Goal: Information Seeking & Learning: Learn about a topic

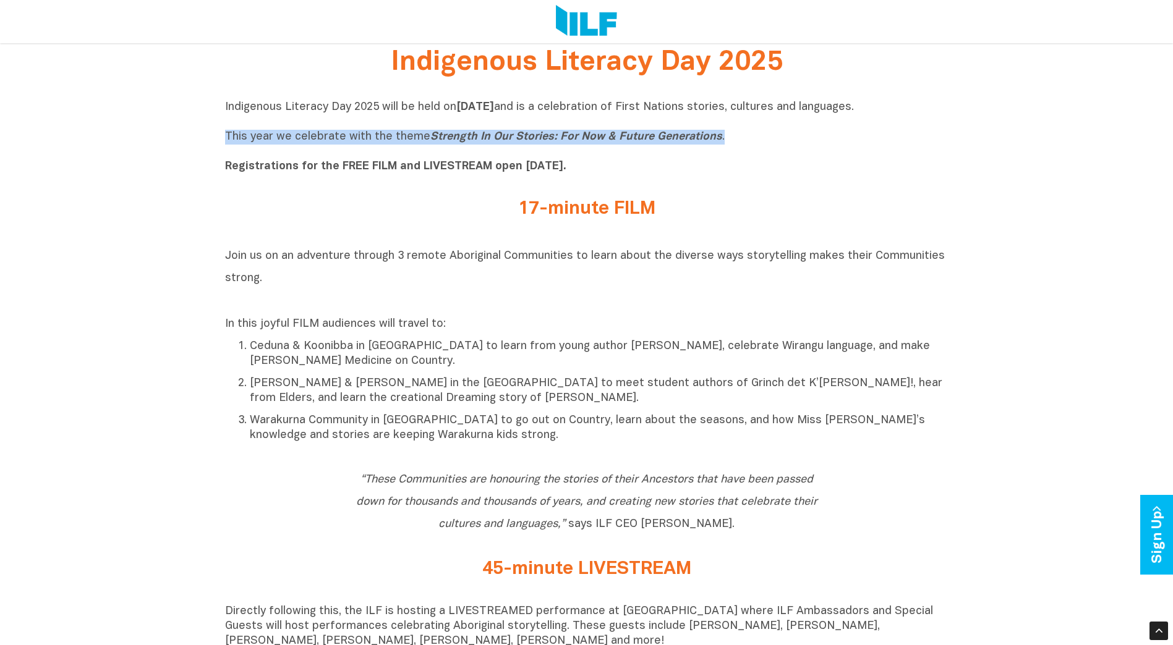
drag, startPoint x: 218, startPoint y: 134, endPoint x: 726, endPoint y: 138, distance: 508.1
copy p "This year we celebrate with the theme Strength In Our Stories: For Now & Future…"
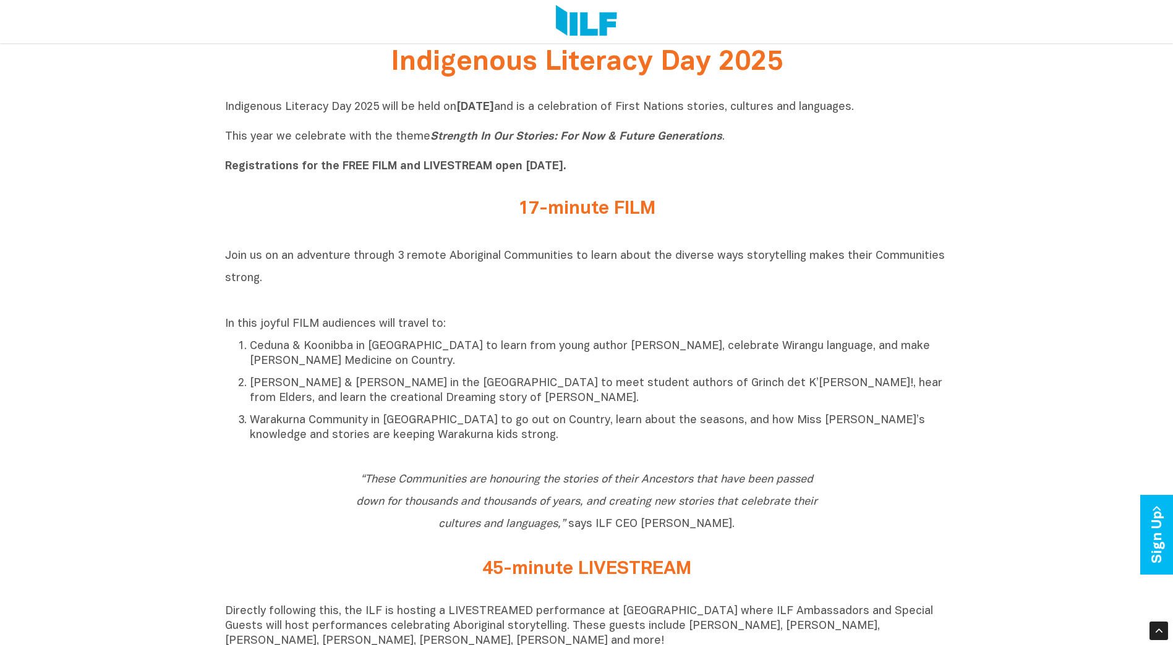
click at [428, 283] on h2 "Join us on an adventure through 3 remote Aboriginal Communities to learn about …" at bounding box center [586, 277] width 723 height 67
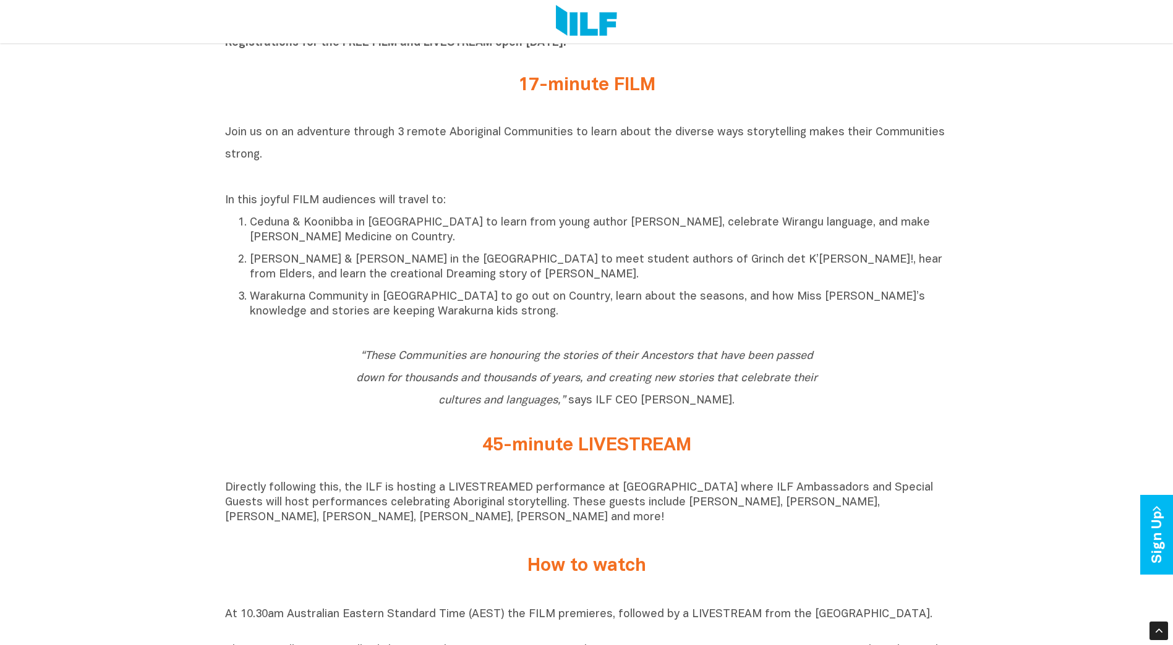
scroll to position [494, 0]
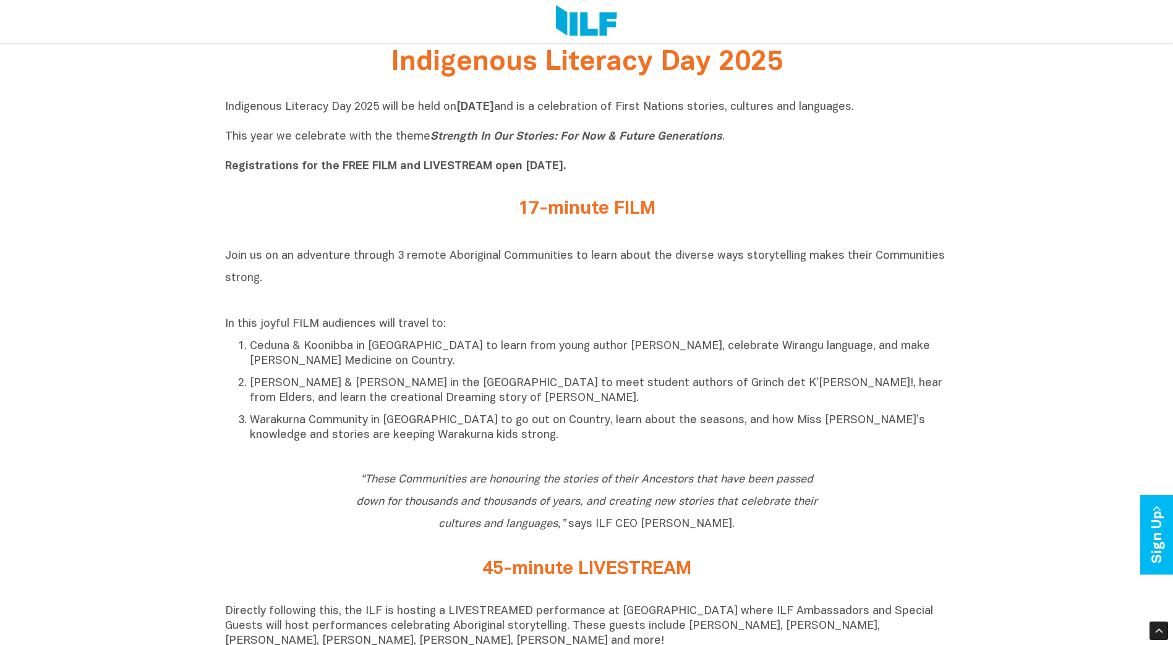
drag, startPoint x: 590, startPoint y: 257, endPoint x: 600, endPoint y: 274, distance: 19.4
click at [600, 274] on h2 "Join us on an adventure through 3 remote Aboriginal Communities to learn about …" at bounding box center [586, 277] width 723 height 67
drag, startPoint x: 600, startPoint y: 274, endPoint x: 585, endPoint y: 273, distance: 14.3
click at [582, 274] on h2 "Join us on an adventure through 3 remote Aboriginal Communities to learn about …" at bounding box center [586, 277] width 723 height 67
drag, startPoint x: 584, startPoint y: 257, endPoint x: 592, endPoint y: 275, distance: 19.4
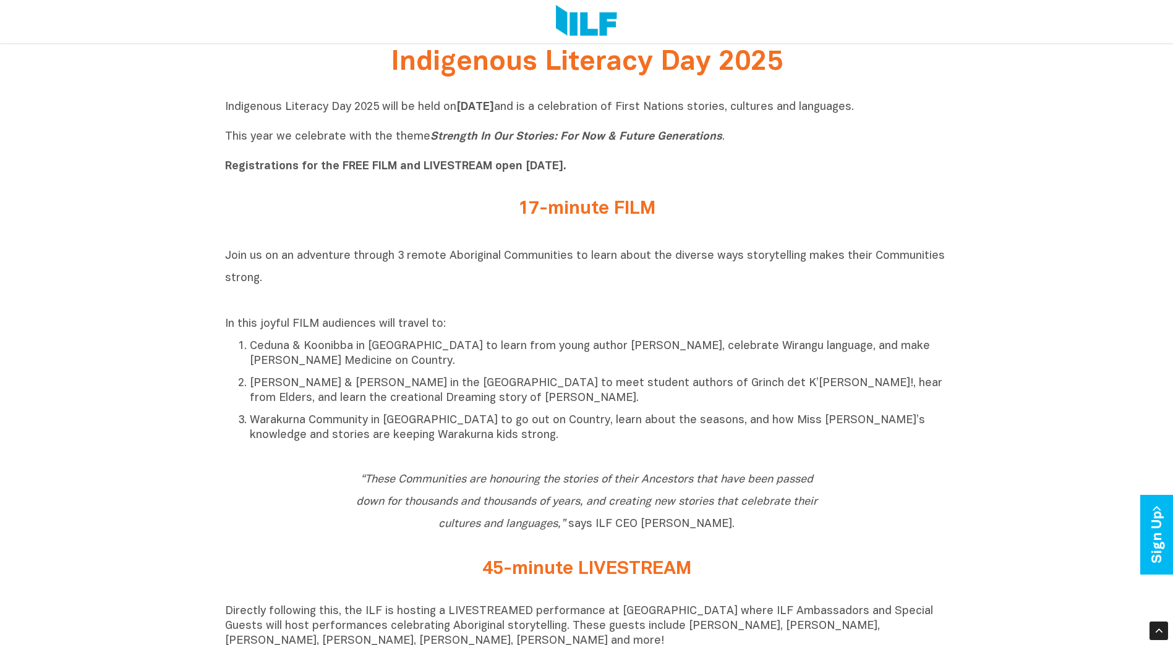
click at [592, 275] on h2 "Join us on an adventure through 3 remote Aboriginal Communities to learn about …" at bounding box center [586, 277] width 723 height 67
copy span "learn about the diverse ways storytelling makes their Communities strong."
